Goal: Check status: Check status

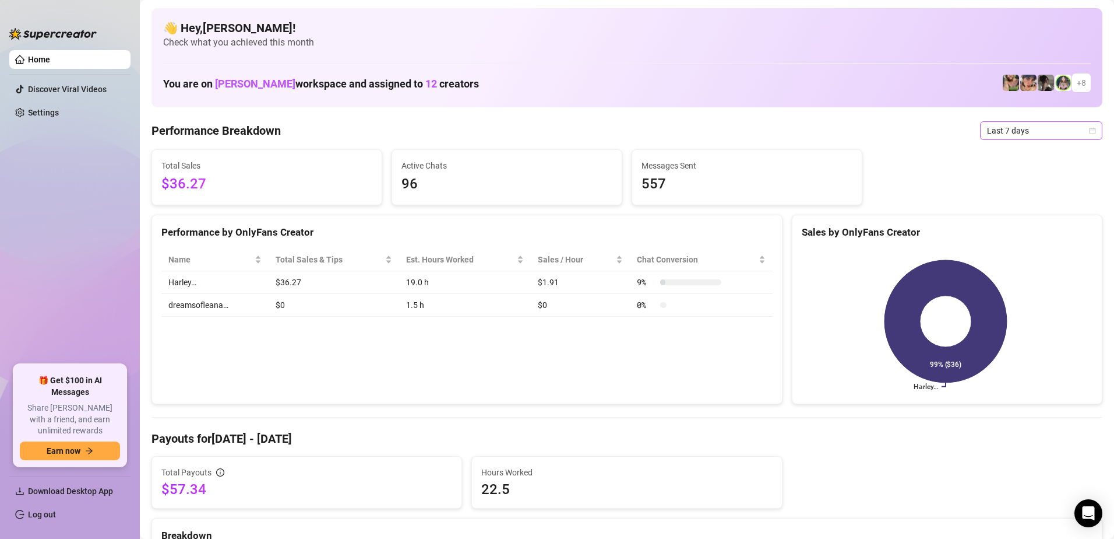
click at [987, 130] on span "Last 7 days" at bounding box center [1041, 130] width 108 height 17
click at [1000, 222] on div "Custom date" at bounding box center [1033, 228] width 104 height 13
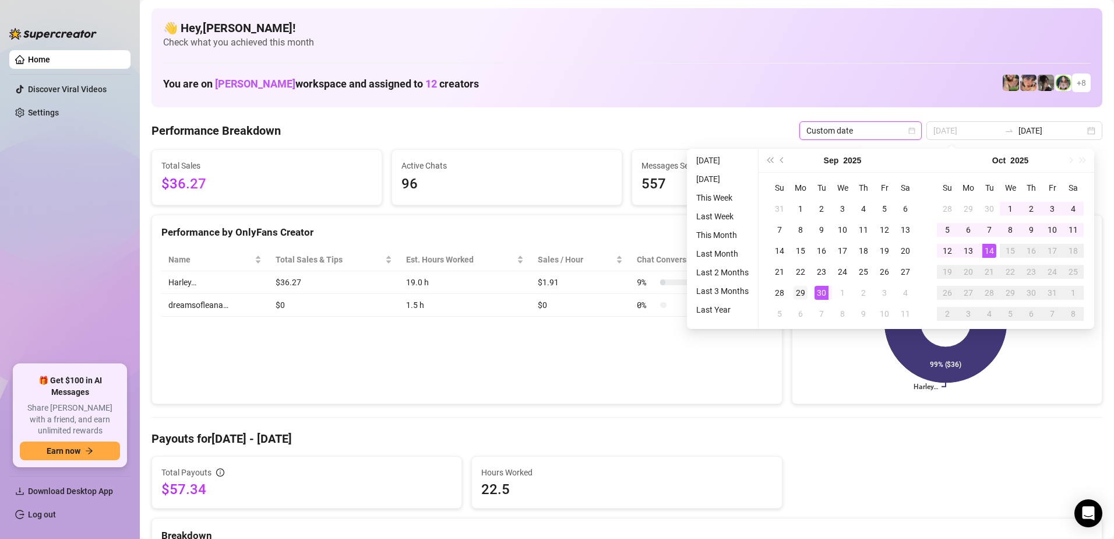
type input "[DATE]"
click at [805, 294] on div "29" at bounding box center [801, 293] width 14 height 14
type input "[DATE]"
click at [993, 251] on div "14" at bounding box center [990, 251] width 14 height 14
type input "[DATE]"
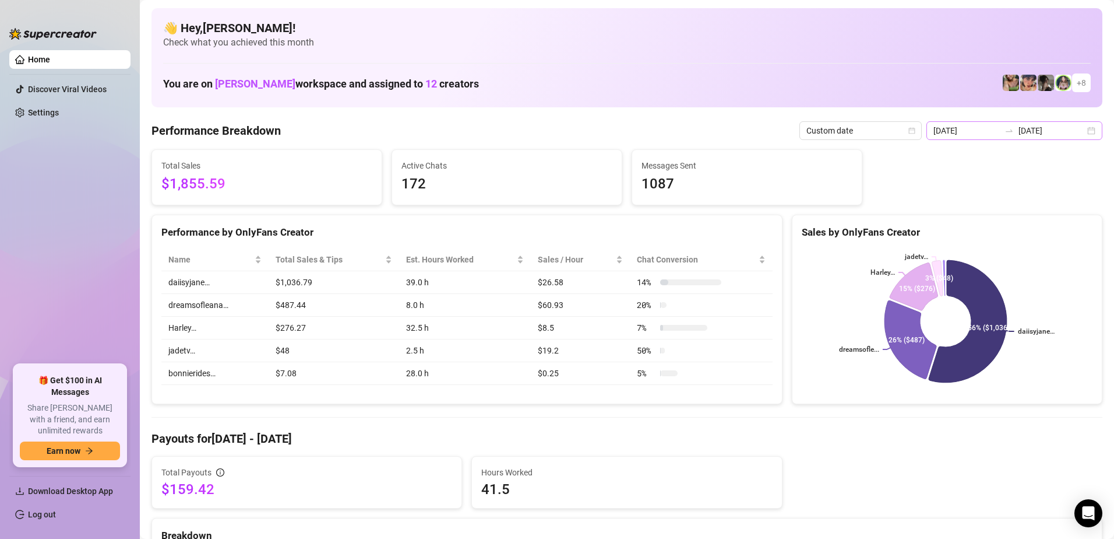
click at [1009, 131] on icon "swap-right" at bounding box center [1009, 130] width 9 height 9
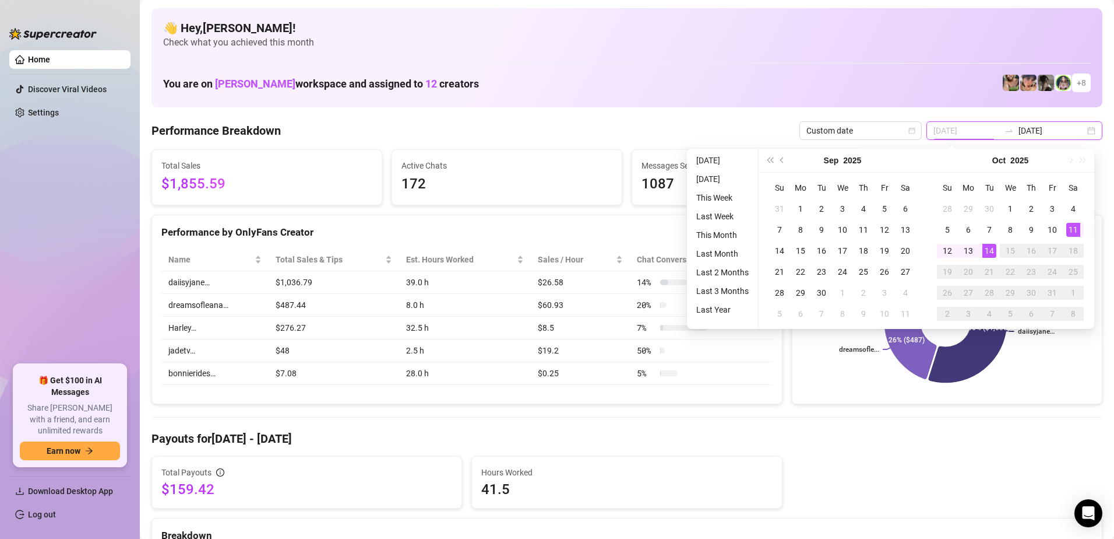
type input "[DATE]"
